Goal: Check status: Check status

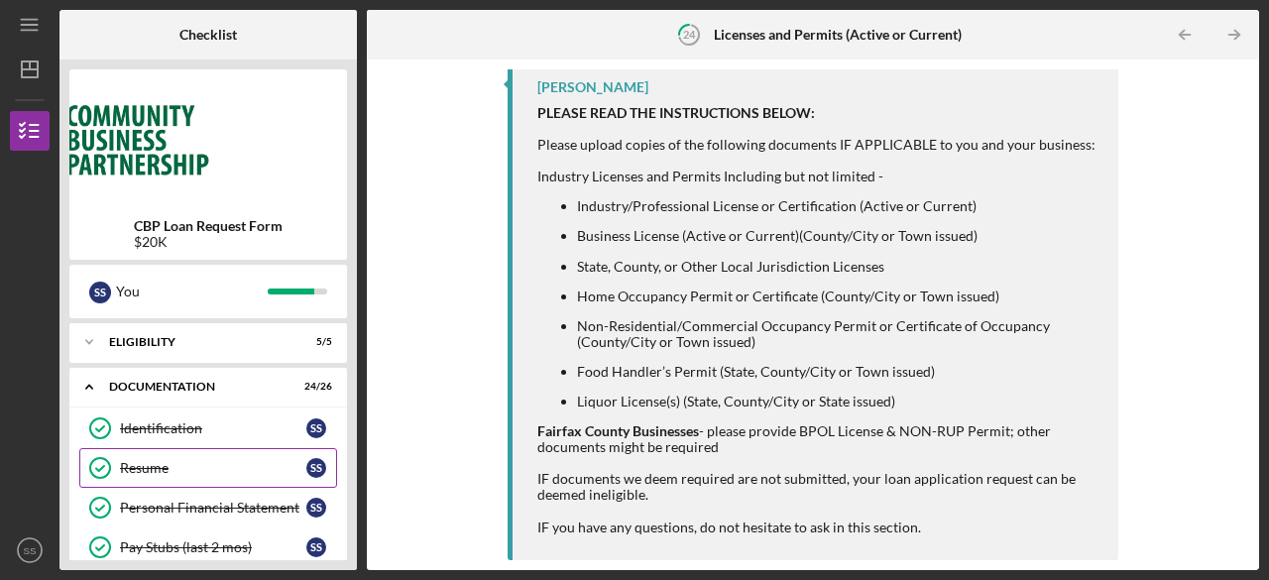
scroll to position [99, 0]
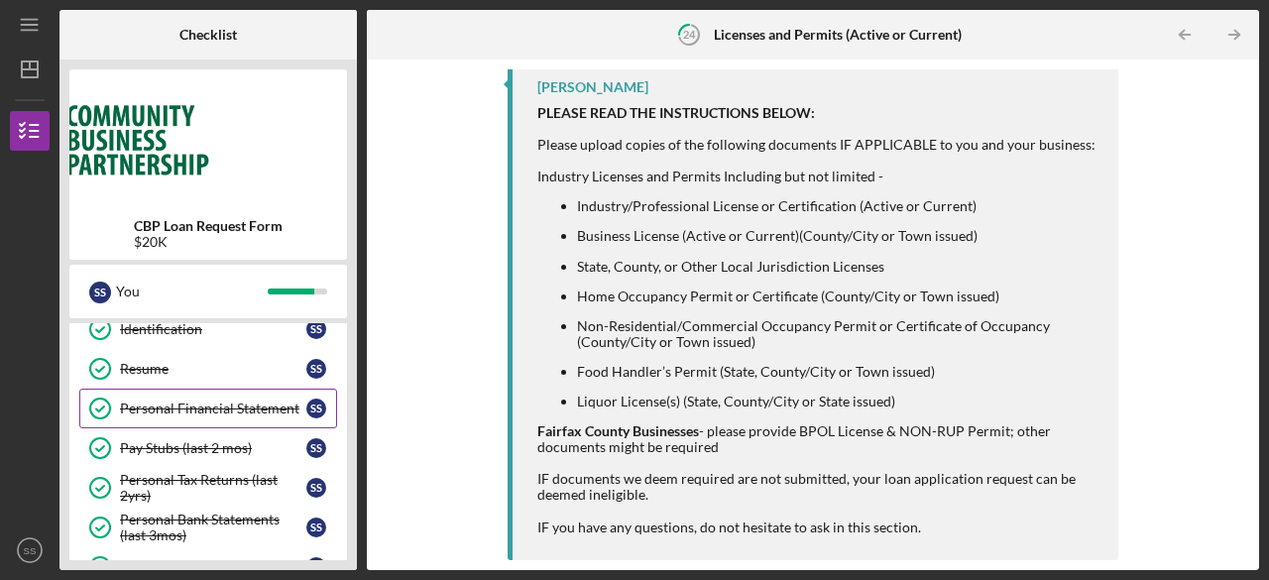
click at [264, 408] on div "Personal Financial Statement" at bounding box center [213, 408] width 186 height 16
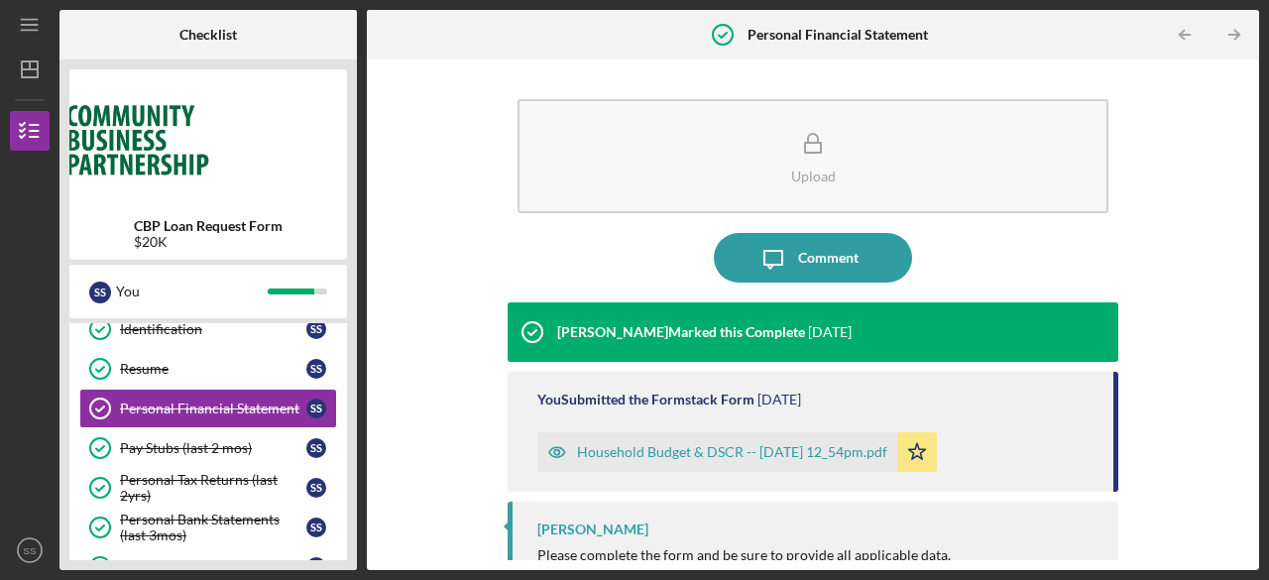
click at [657, 456] on div "Household Budget & DSCR -- [DATE] 12_54pm.pdf" at bounding box center [732, 452] width 310 height 16
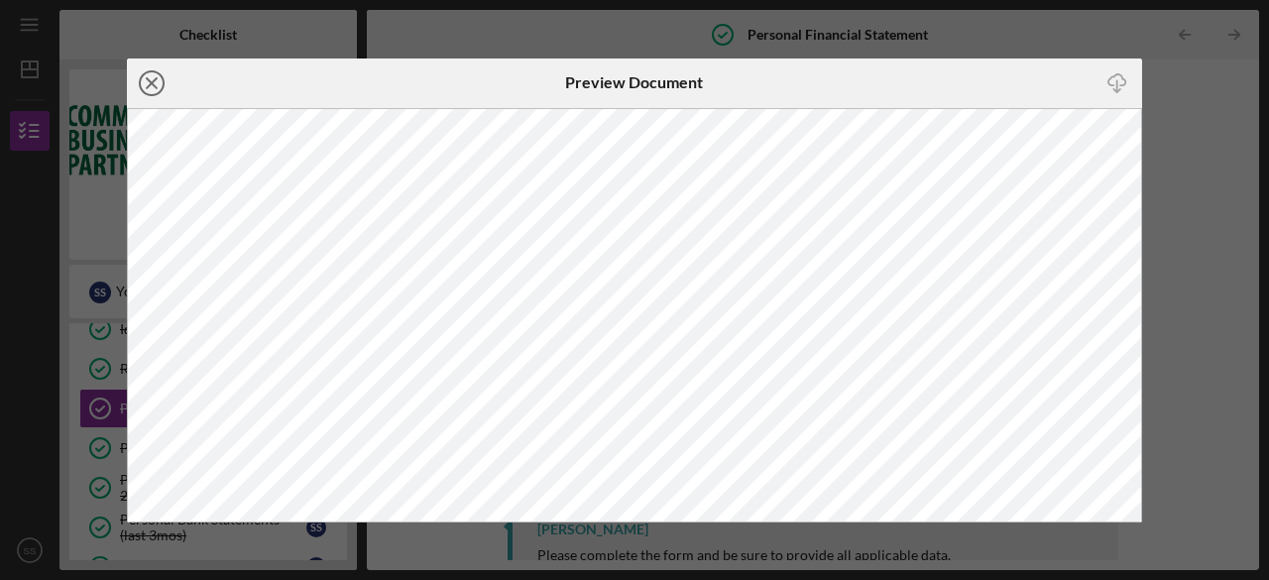
click at [158, 77] on icon "Icon/Close" at bounding box center [152, 83] width 50 height 50
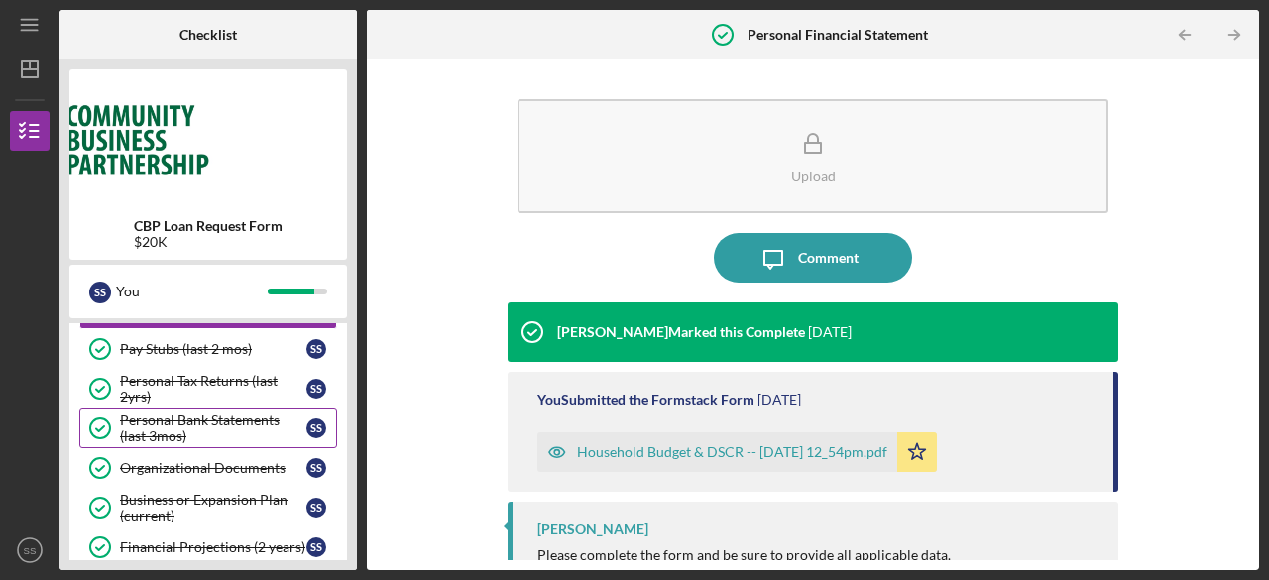
scroll to position [297, 0]
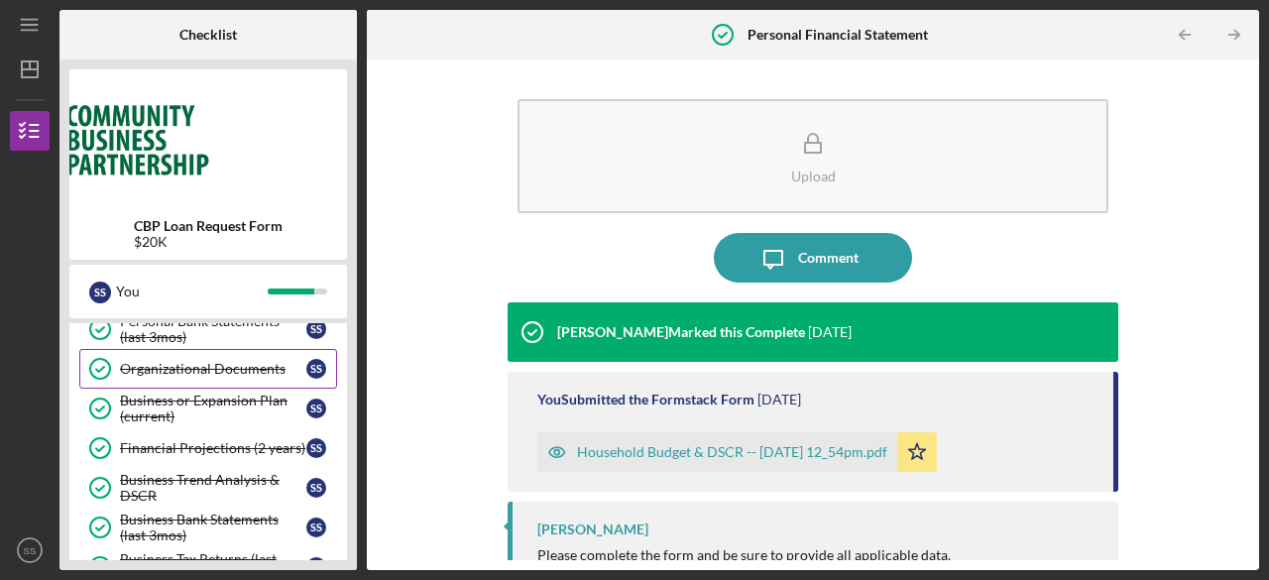
click at [217, 364] on div "Organizational Documents" at bounding box center [213, 369] width 186 height 16
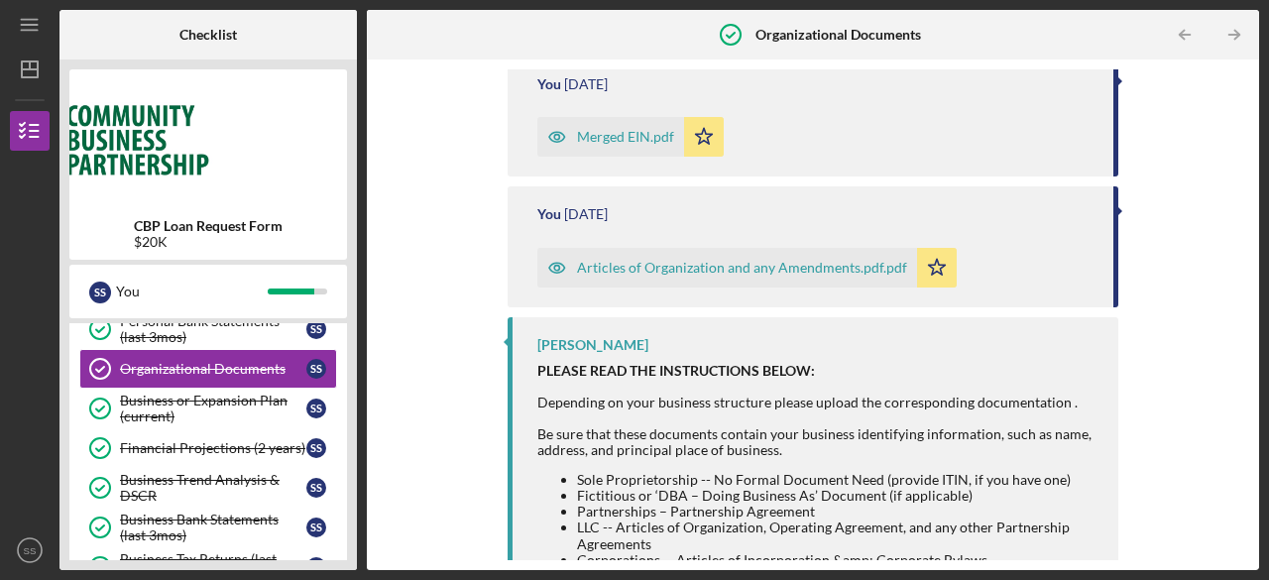
scroll to position [595, 0]
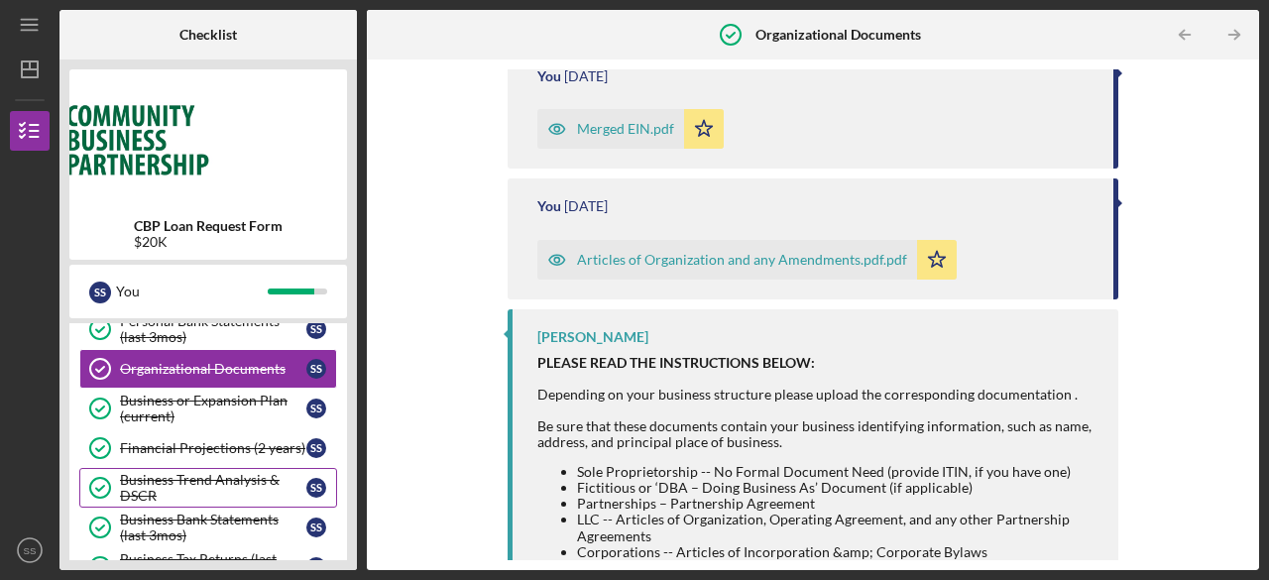
click at [168, 479] on div "Business Trend Analysis & DSCR" at bounding box center [213, 488] width 186 height 32
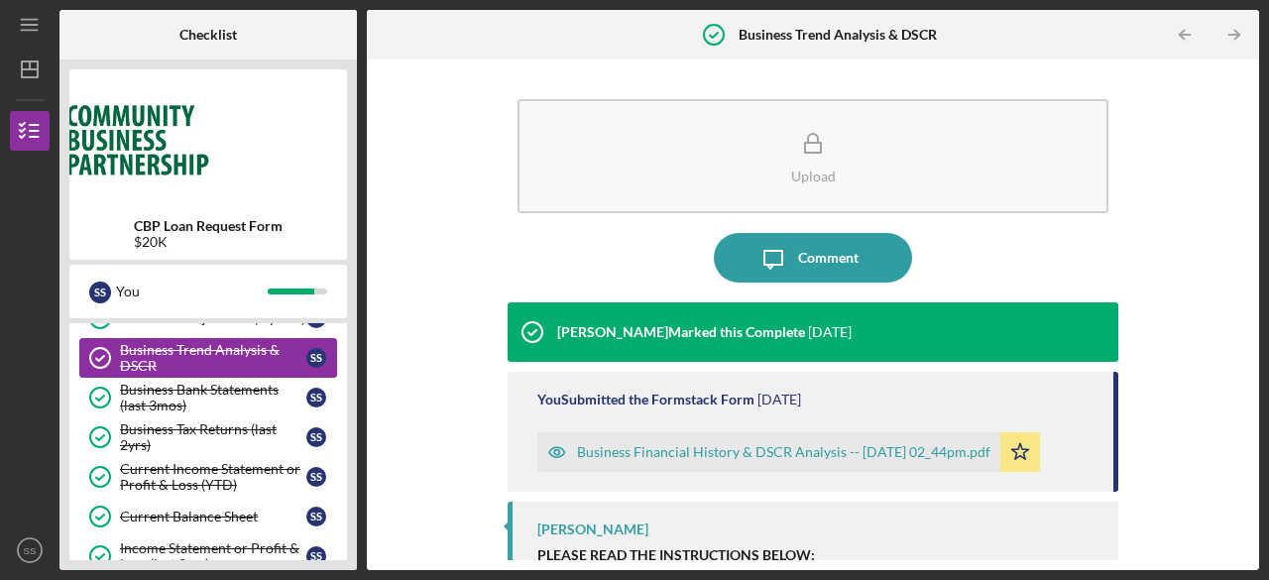
scroll to position [396, 0]
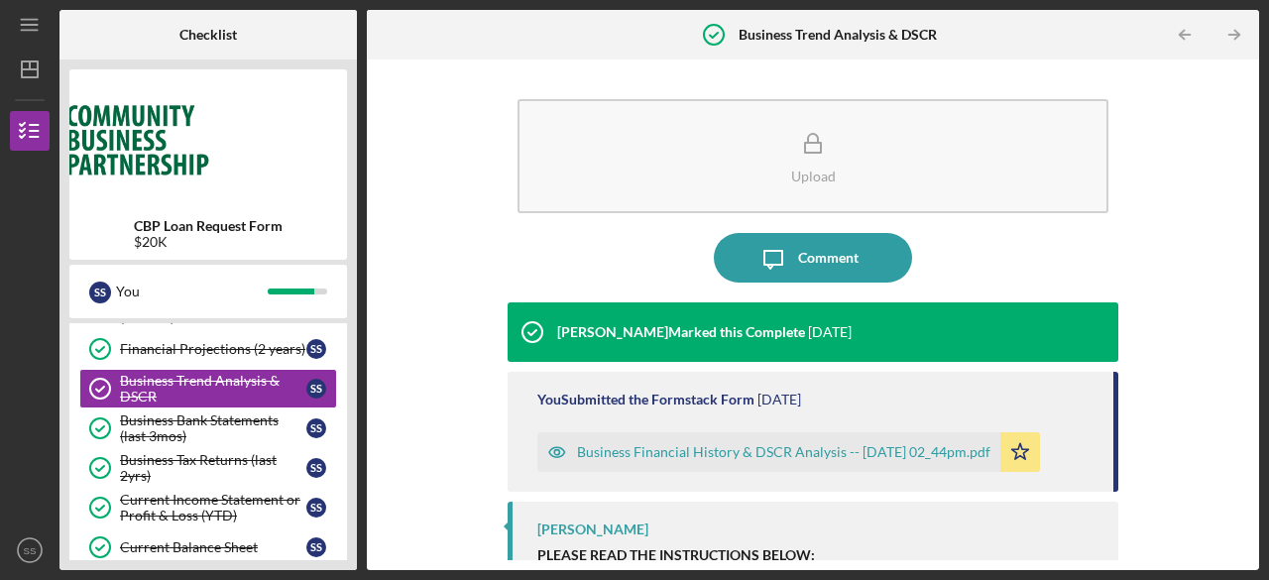
click at [704, 458] on div "Business Financial History & DSCR Analysis -- [DATE] 02_44pm.pdf" at bounding box center [783, 452] width 413 height 16
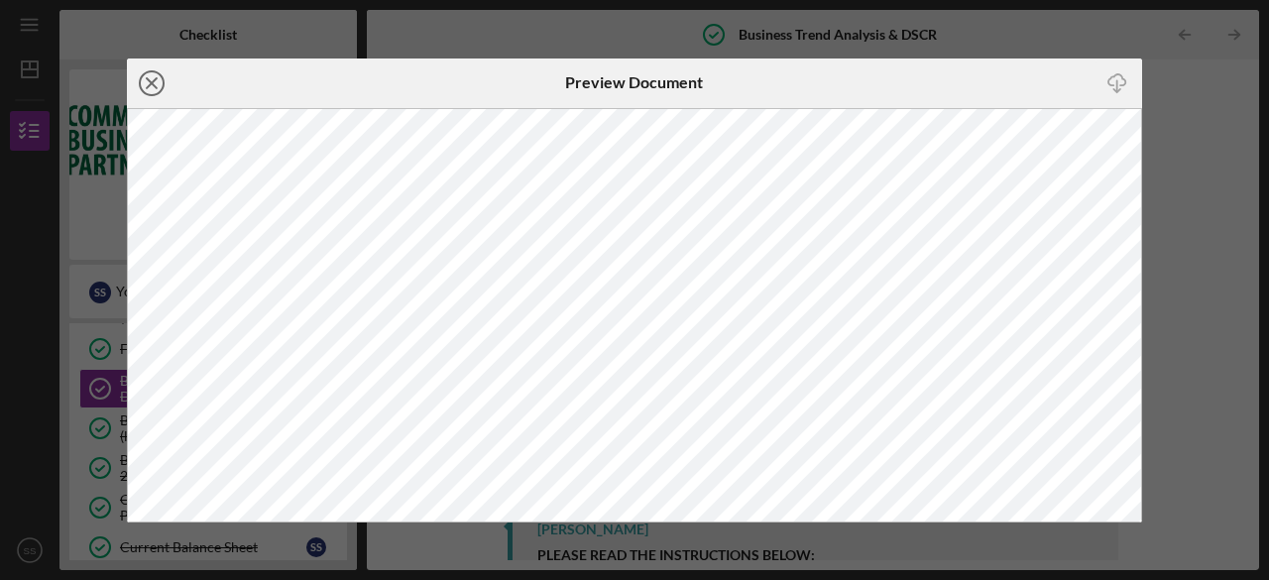
click at [151, 84] on line at bounding box center [152, 83] width 10 height 10
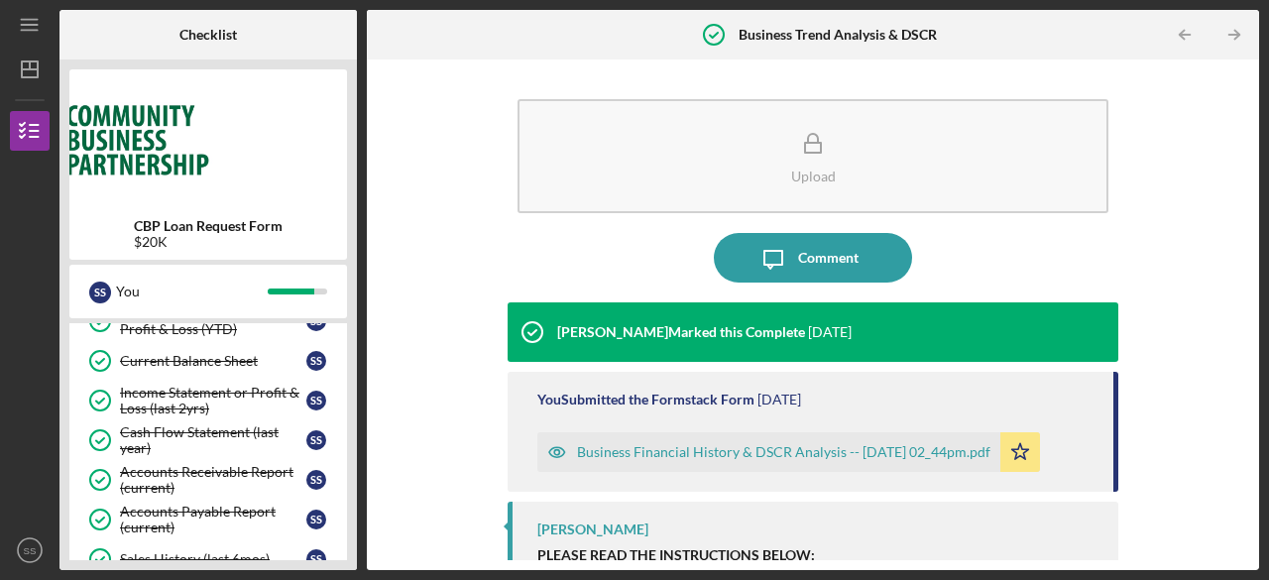
scroll to position [595, 0]
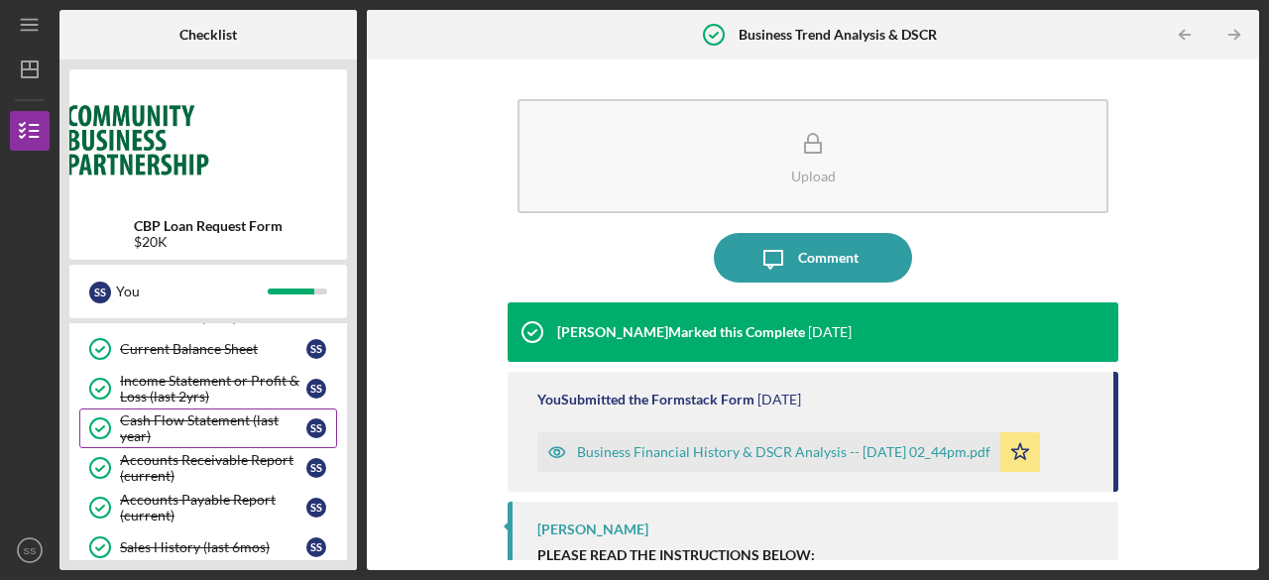
click at [212, 413] on div "Cash Flow Statement (last year)" at bounding box center [213, 428] width 186 height 32
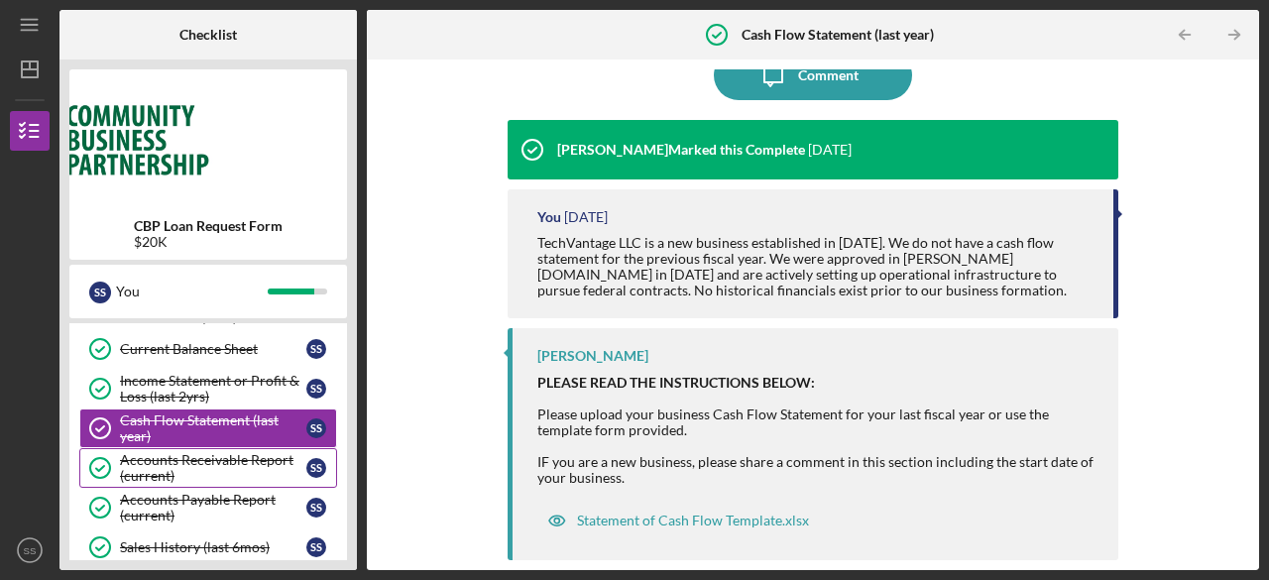
scroll to position [694, 0]
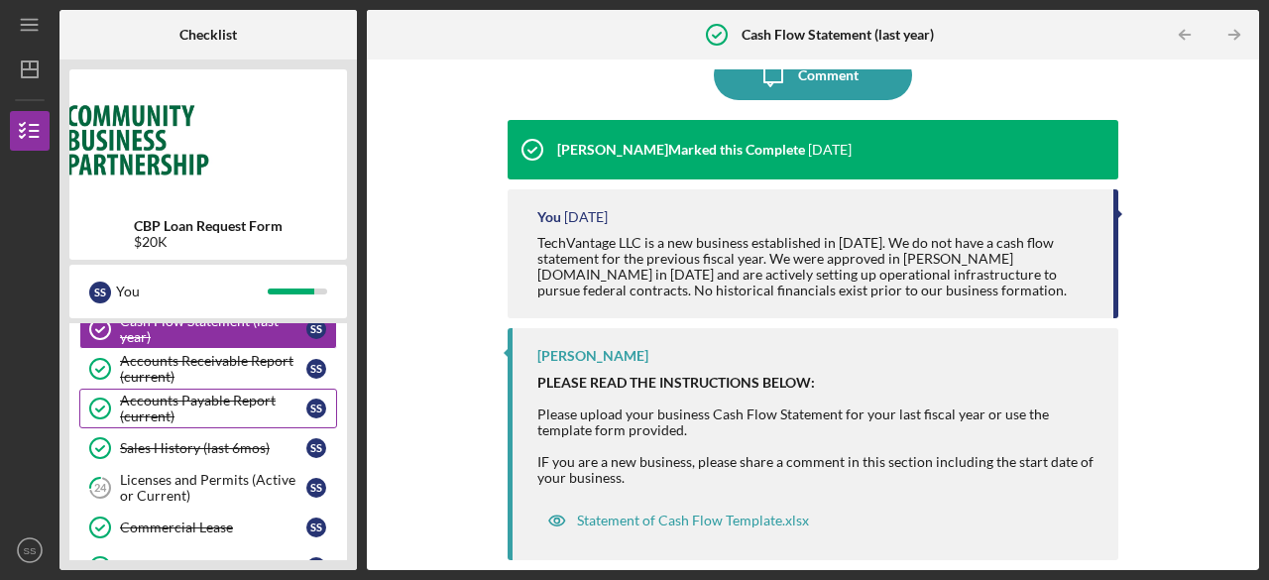
click at [222, 392] on div "Accounts Payable Report (current)" at bounding box center [213, 408] width 186 height 32
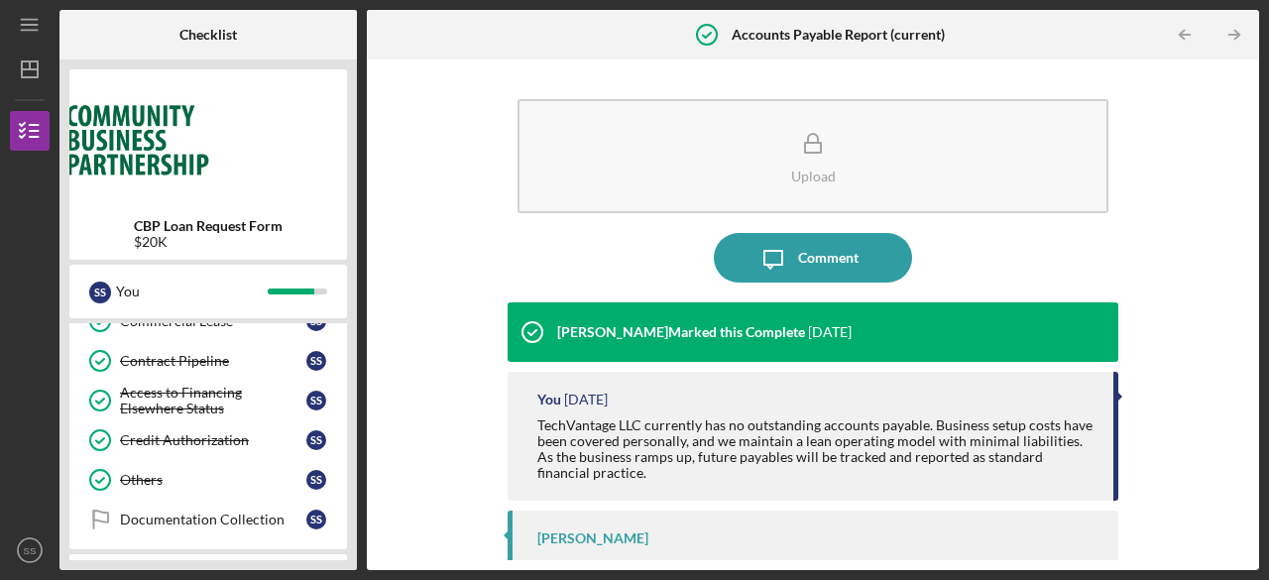
scroll to position [1015, 0]
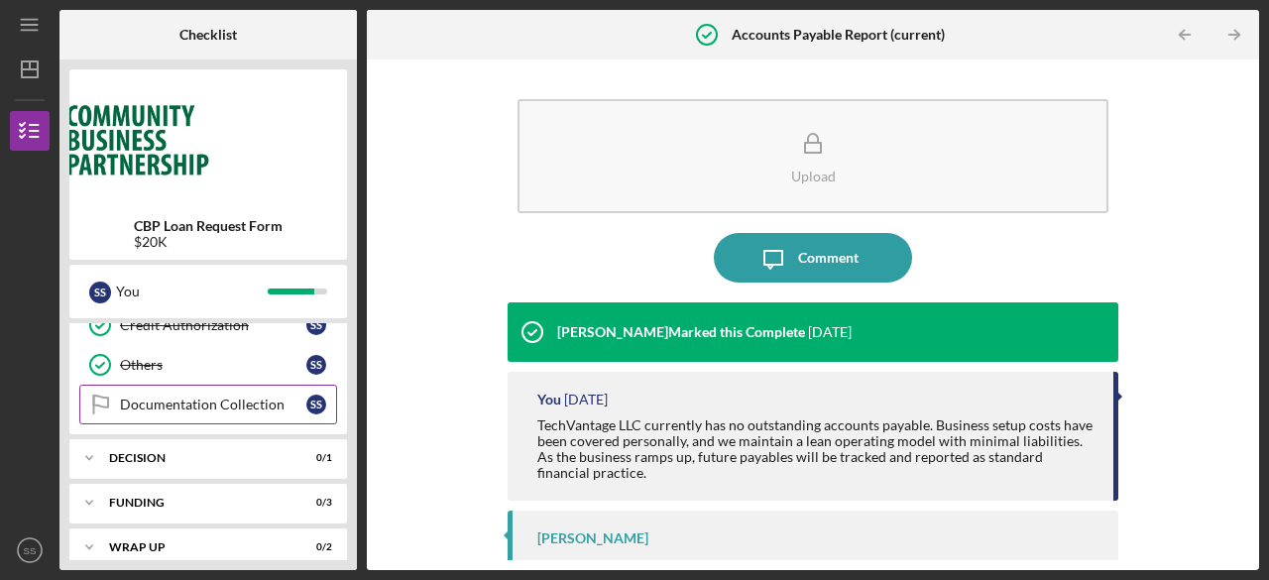
click at [206, 396] on div "Documentation Collection" at bounding box center [213, 404] width 186 height 16
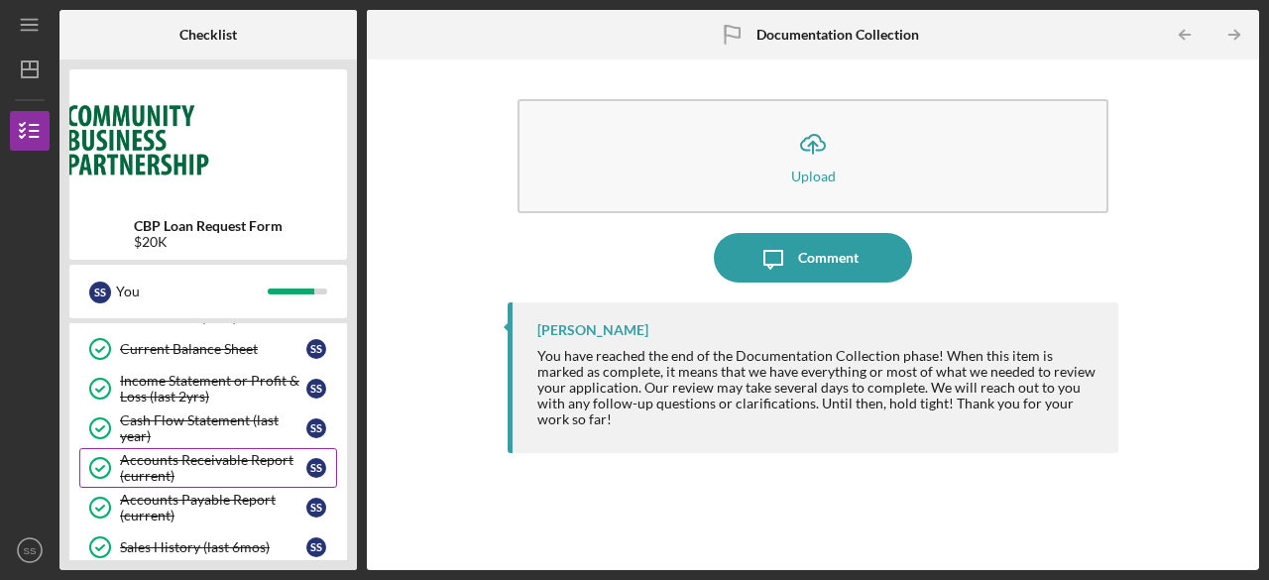
scroll to position [892, 0]
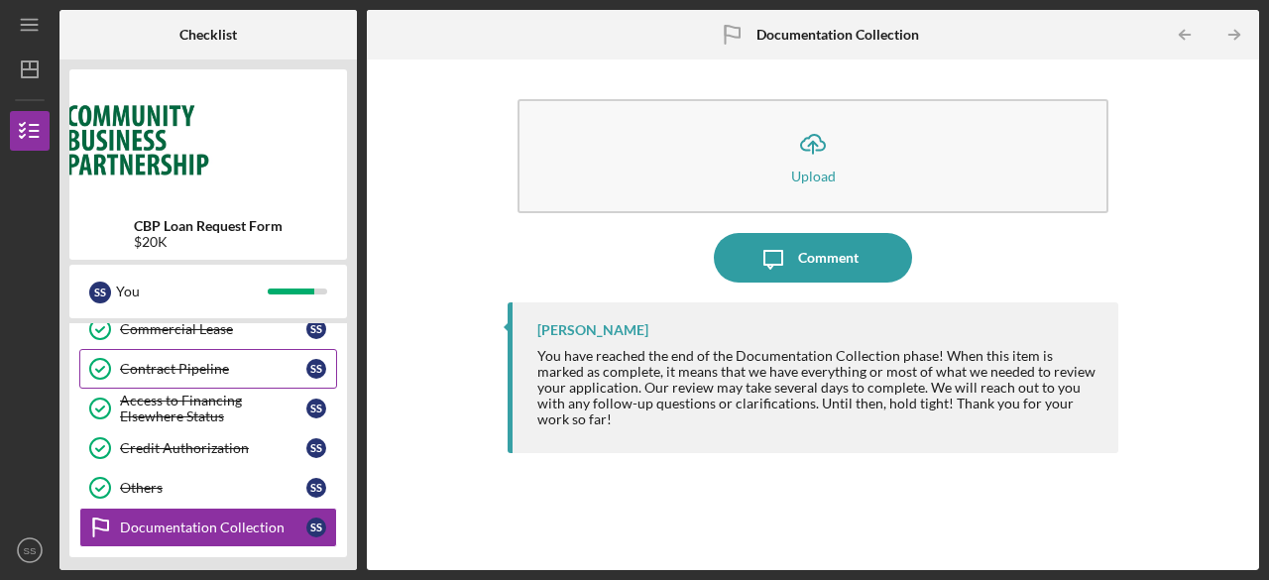
click at [195, 361] on div "Contract Pipeline" at bounding box center [213, 369] width 186 height 16
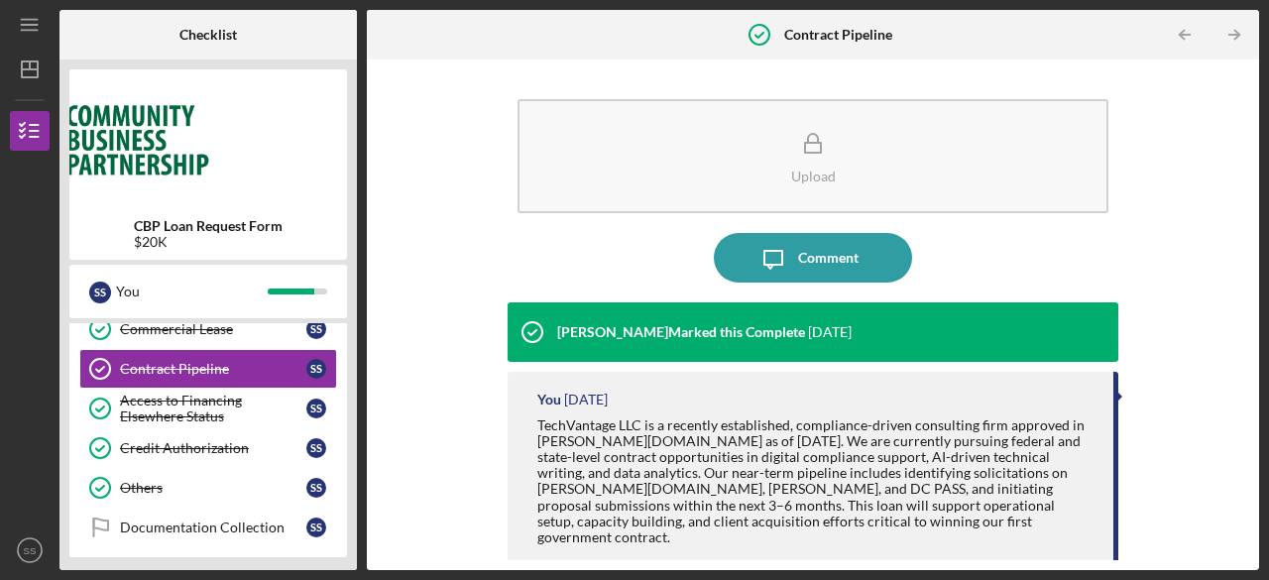
scroll to position [262, 0]
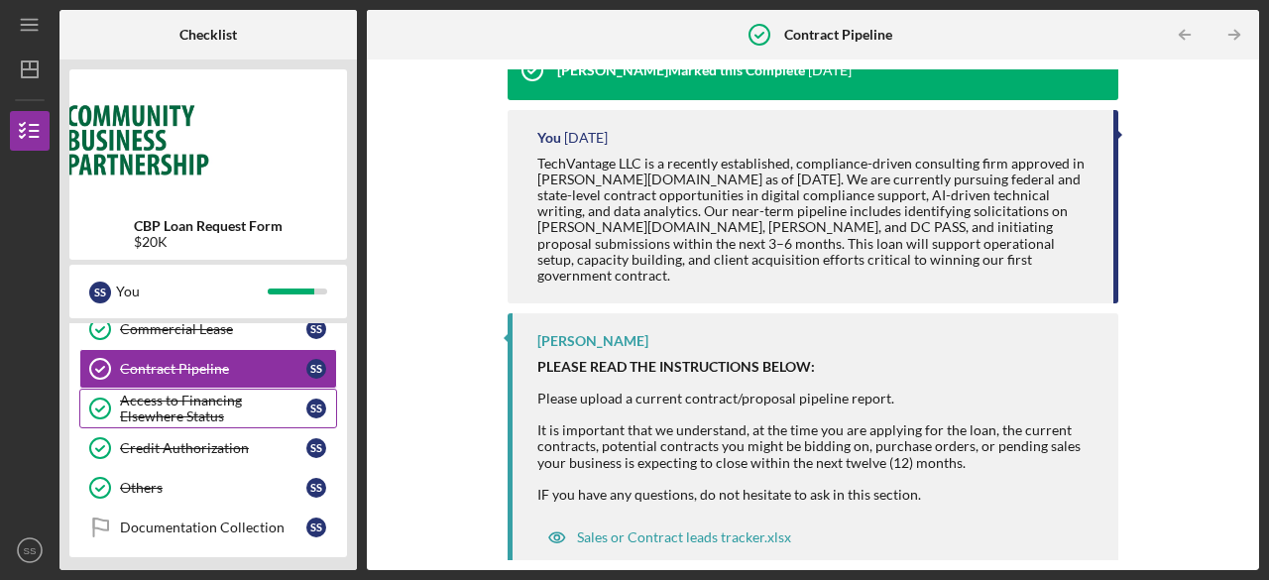
click at [203, 398] on div "Access to Financing Elsewhere Status" at bounding box center [213, 408] width 186 height 32
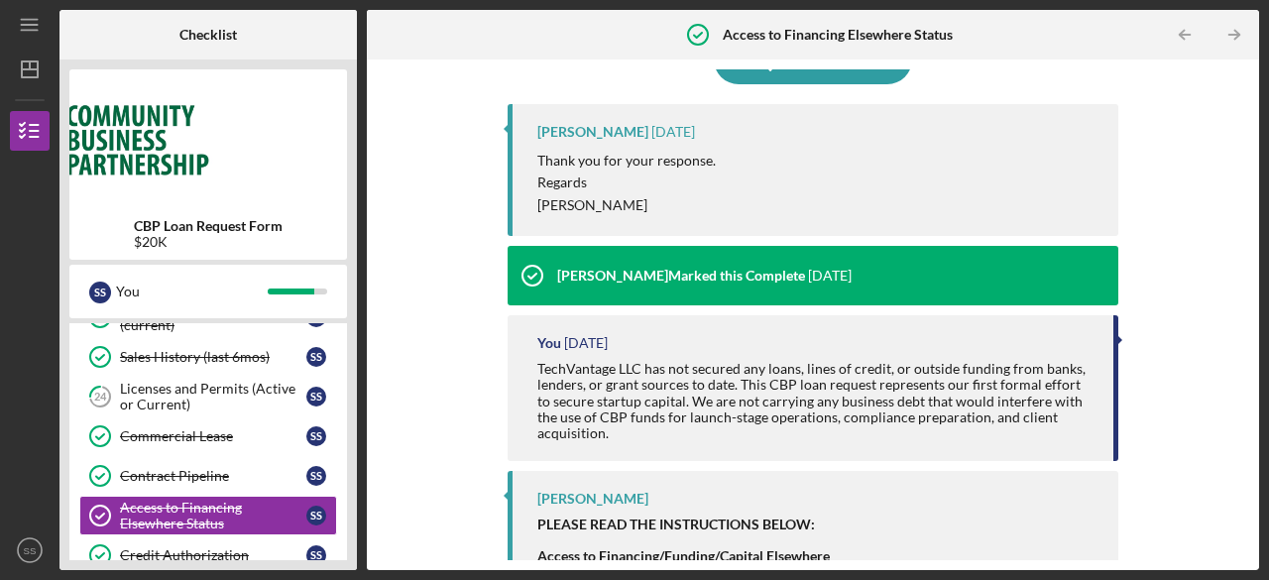
scroll to position [694, 0]
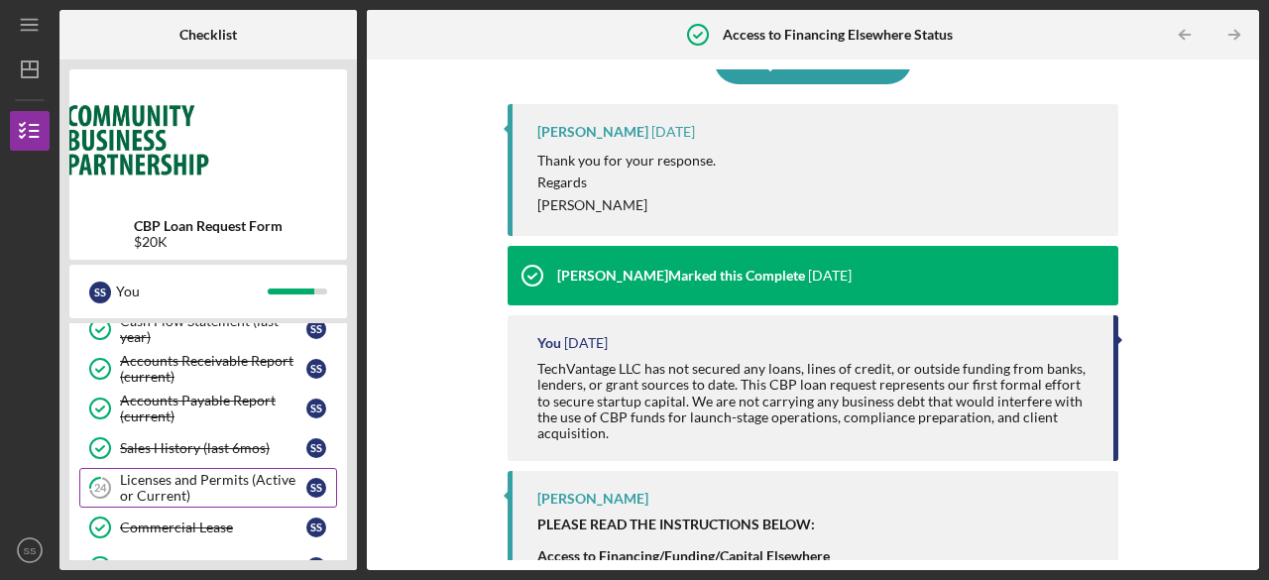
click at [212, 479] on div "Licenses and Permits (Active or Current)" at bounding box center [213, 488] width 186 height 32
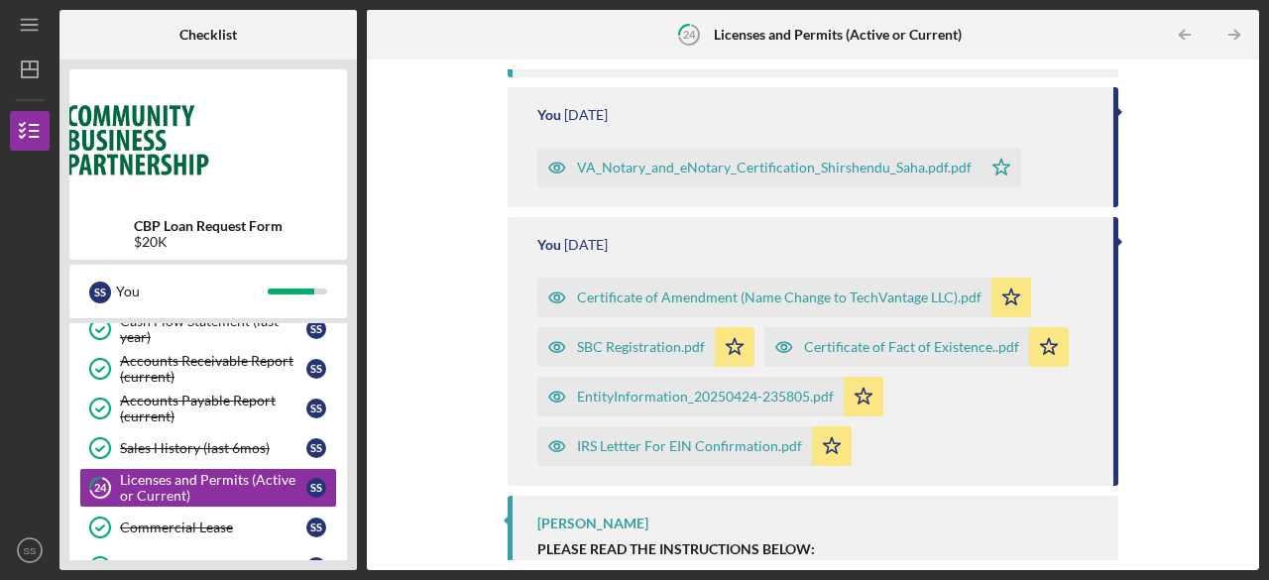
scroll to position [1784, 0]
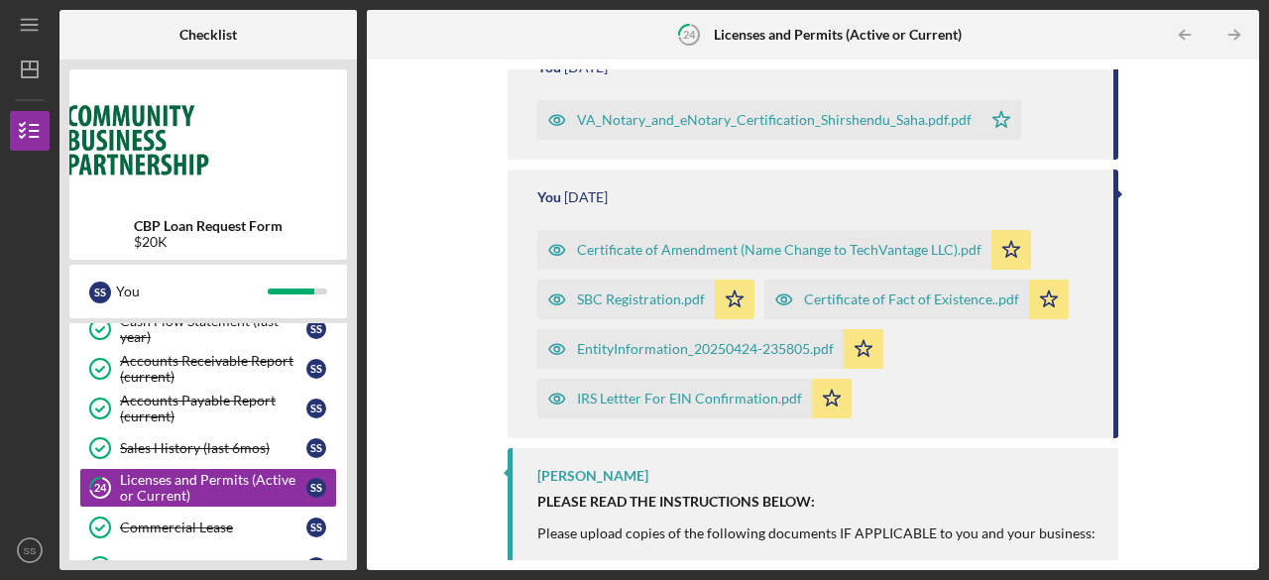
click at [660, 406] on div "IRS Lettter For EIN Confirmation.pdf" at bounding box center [689, 399] width 225 height 16
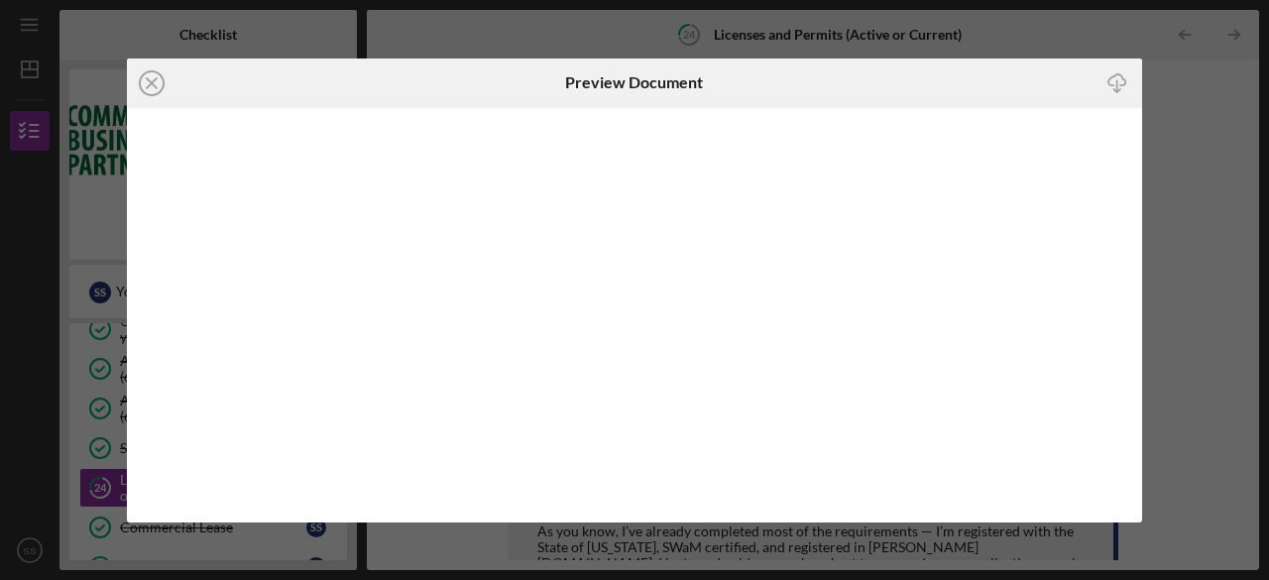
scroll to position [1905, 0]
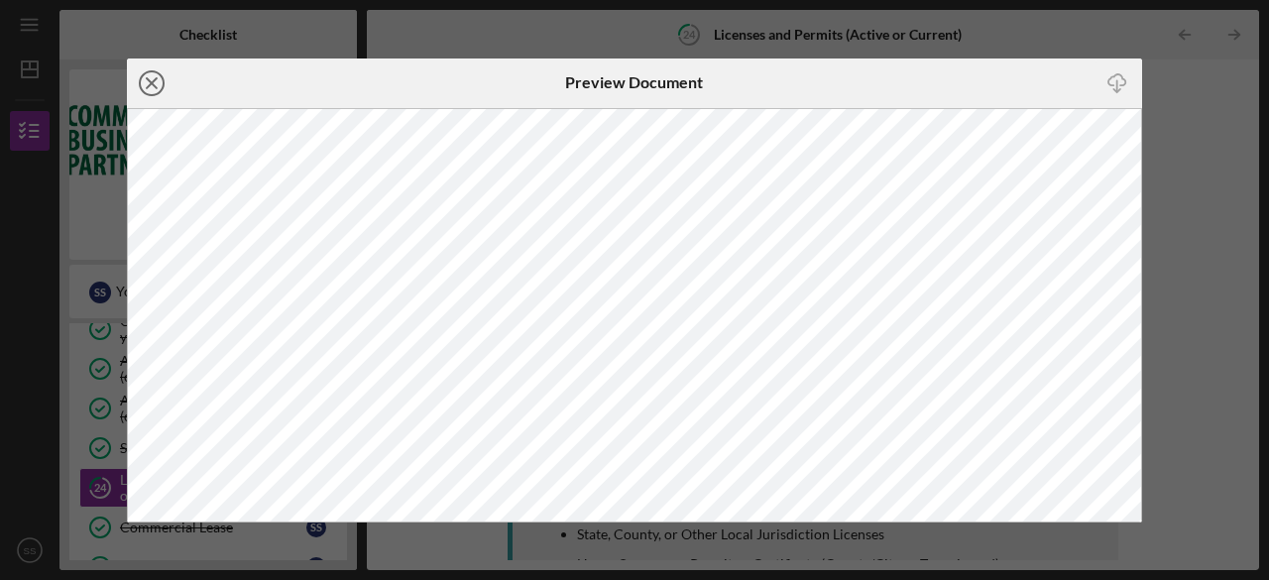
click at [142, 83] on icon "Icon/Close" at bounding box center [152, 83] width 50 height 50
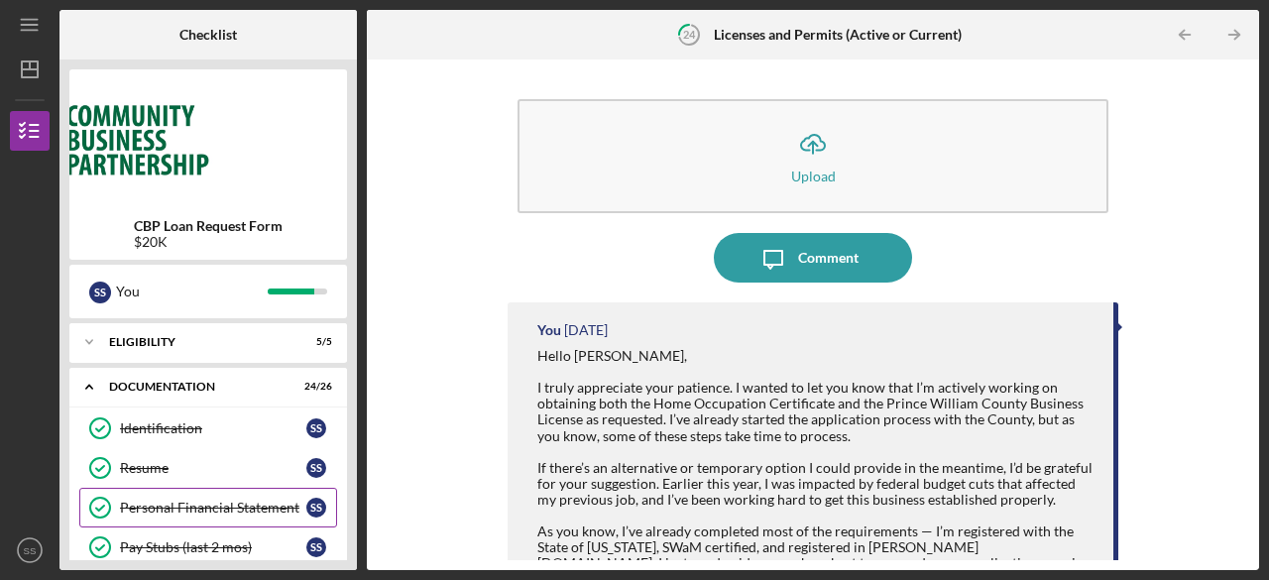
click at [194, 500] on div "Personal Financial Statement" at bounding box center [213, 508] width 186 height 16
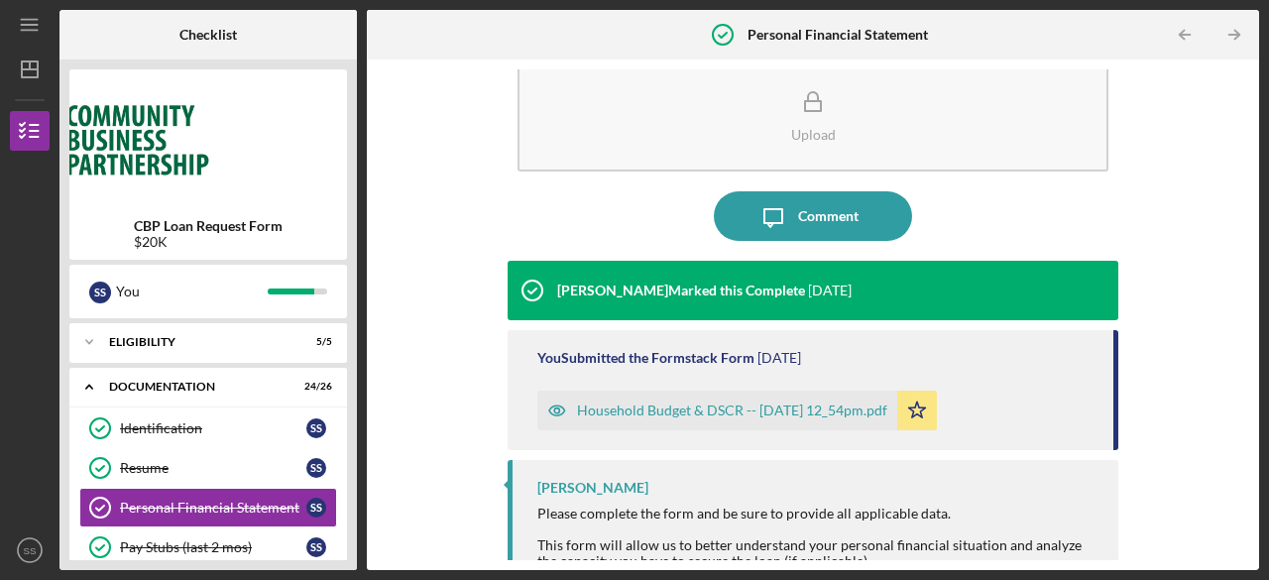
scroll to position [75, 0]
